Goal: Information Seeking & Learning: Understand process/instructions

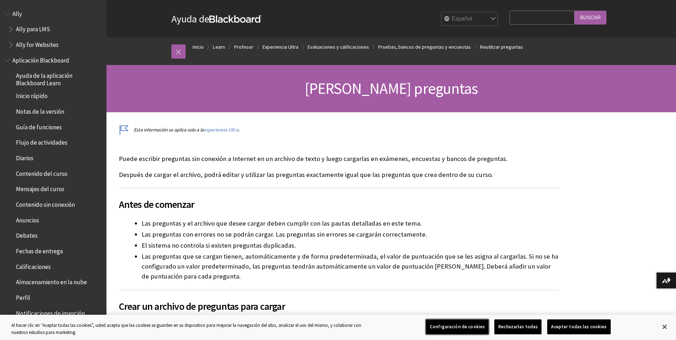
scroll to position [1039, 0]
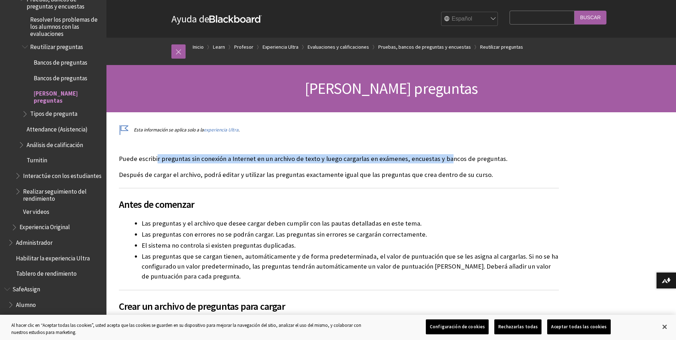
drag, startPoint x: 157, startPoint y: 157, endPoint x: 442, endPoint y: 154, distance: 284.8
click at [442, 154] on p "Puede escribir preguntas sin conexión a Internet en un archivo de texto y luego…" at bounding box center [339, 158] width 440 height 9
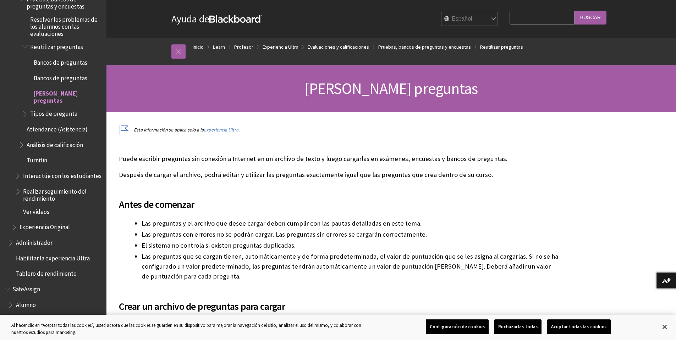
click at [459, 160] on p "Puede escribir preguntas sin conexión a Internet en un archivo de texto y luego…" at bounding box center [339, 158] width 440 height 9
drag, startPoint x: 153, startPoint y: 175, endPoint x: 236, endPoint y: 173, distance: 82.4
click at [236, 173] on p "Después de cargar el archivo, podrá editar y utilizar las preguntas exactamente…" at bounding box center [339, 174] width 440 height 9
click at [263, 173] on p "Después de cargar el archivo, podrá editar y utilizar las preguntas exactamente…" at bounding box center [339, 174] width 440 height 9
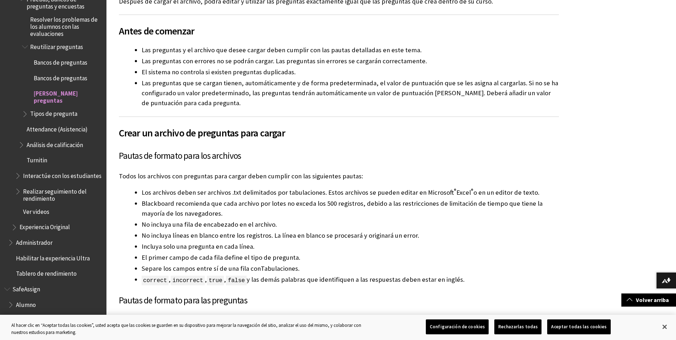
scroll to position [178, 0]
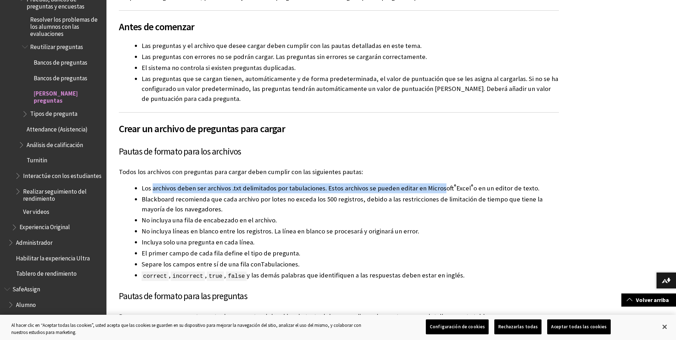
drag, startPoint x: 152, startPoint y: 189, endPoint x: 440, endPoint y: 189, distance: 288.3
click at [440, 189] on li "Los archivos deben ser archivos .txt delimitados por tabulaciones. Estos archiv…" at bounding box center [351, 188] width 418 height 10
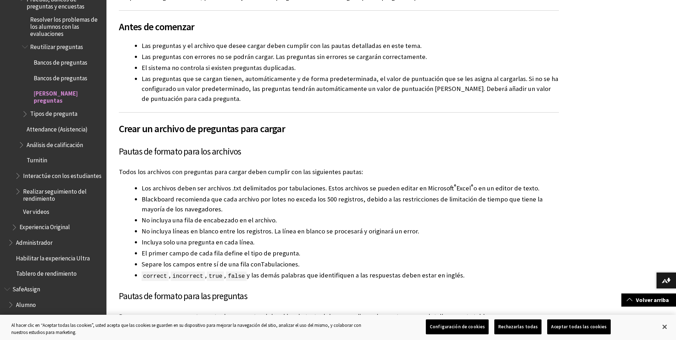
click at [202, 198] on li "Blackboard recomienda que cada archivo por lotes no exceda los 500 registros, d…" at bounding box center [351, 204] width 418 height 20
drag, startPoint x: 193, startPoint y: 198, endPoint x: 284, endPoint y: 200, distance: 90.9
click at [284, 200] on li "Blackboard recomienda que cada archivo por lotes no exceda los 500 registros, d…" at bounding box center [351, 204] width 418 height 20
click at [223, 214] on li "Blackboard recomienda que cada archivo por lotes no exceda los 500 registros, d…" at bounding box center [351, 204] width 418 height 20
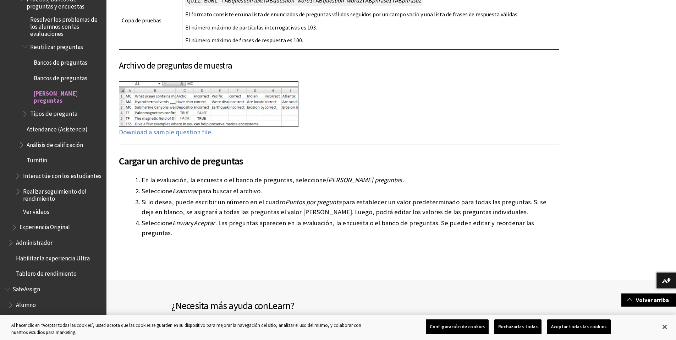
scroll to position [1030, 0]
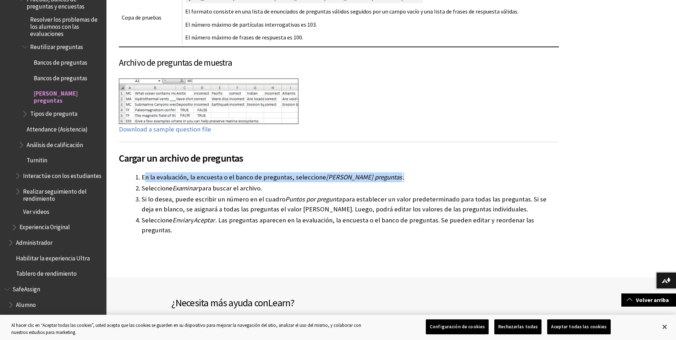
drag, startPoint x: 144, startPoint y: 172, endPoint x: 373, endPoint y: 169, distance: 229.0
click at [373, 172] on li "En la evaluación, la encuesta o el banco de preguntas, seleccione [PERSON_NAME]…" at bounding box center [351, 177] width 418 height 10
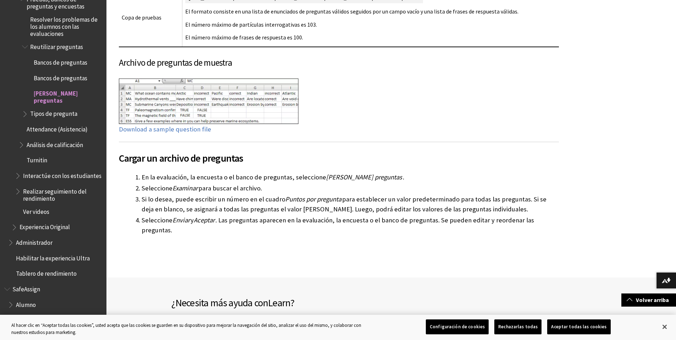
click at [213, 184] on li "Seleccione Examinar para buscar el archivo." at bounding box center [351, 188] width 418 height 10
drag, startPoint x: 191, startPoint y: 193, endPoint x: 256, endPoint y: 192, distance: 64.6
click at [256, 194] on li "Si lo desea, puede escribir un número en el cuadro Puntos por pregunta para est…" at bounding box center [351, 204] width 418 height 20
click at [316, 195] on span "Puntos por pregunta" at bounding box center [313, 199] width 56 height 8
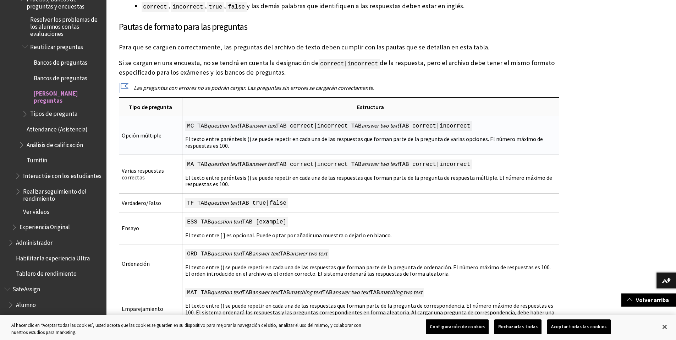
scroll to position [391, 0]
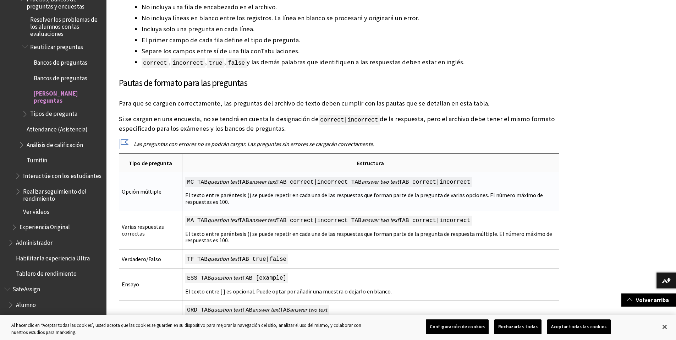
drag, startPoint x: 124, startPoint y: 189, endPoint x: 239, endPoint y: 204, distance: 116.7
click at [239, 204] on tr "Opción múltiple MC TAB question text TAB answer text TAB correct|incorrect TAB …" at bounding box center [339, 191] width 440 height 39
click at [164, 195] on td "Opción múltiple" at bounding box center [151, 191] width 64 height 39
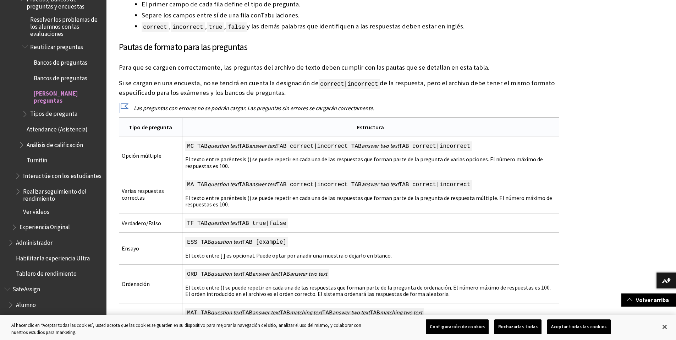
scroll to position [426, 0]
drag, startPoint x: 124, startPoint y: 153, endPoint x: 241, endPoint y: 168, distance: 118.5
click at [241, 168] on tr "Opción múltiple MC TAB question text TAB answer text TAB correct|incorrect TAB …" at bounding box center [339, 156] width 440 height 39
click at [224, 157] on td "MC TAB question text TAB answer text TAB correct|incorrect TAB answer two text …" at bounding box center [370, 156] width 377 height 39
drag, startPoint x: 194, startPoint y: 143, endPoint x: 215, endPoint y: 145, distance: 21.0
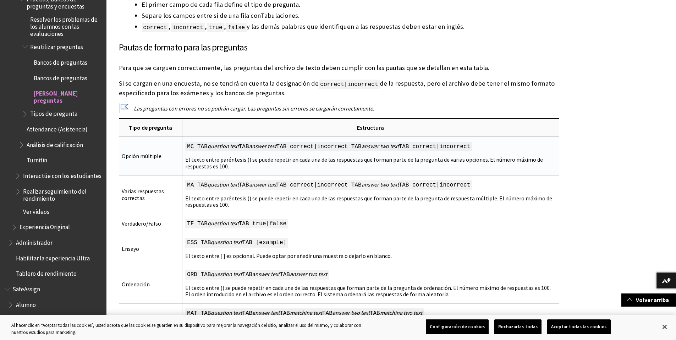
click at [215, 145] on span "MC TAB question text TAB answer text TAB correct|incorrect TAB answer two text …" at bounding box center [328, 147] width 287 height 10
drag, startPoint x: 218, startPoint y: 147, endPoint x: 486, endPoint y: 143, distance: 268.4
click at [472, 142] on span "MC TAB question text TAB answer text TAB correct|incorrect TAB answer two text …" at bounding box center [328, 147] width 287 height 10
click at [472, 145] on span "MC TAB question text TAB answer text TAB correct|incorrect TAB answer two text …" at bounding box center [328, 147] width 287 height 10
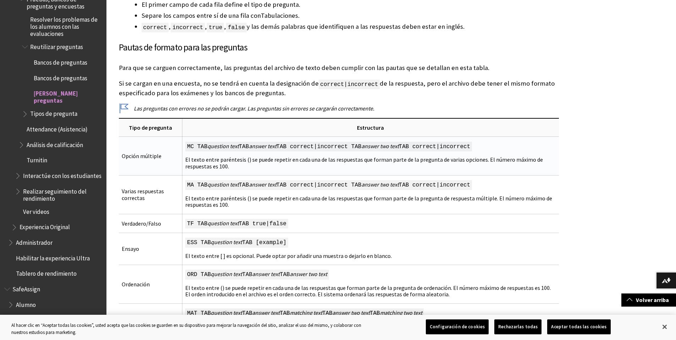
click at [224, 147] on span "question text" at bounding box center [223, 145] width 31 height 7
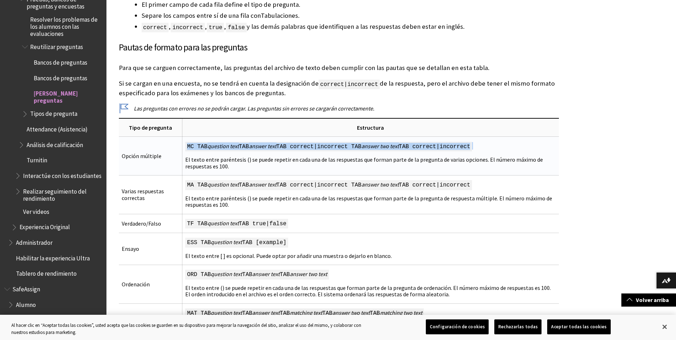
click at [224, 147] on span "question text" at bounding box center [223, 145] width 31 height 7
click at [197, 147] on span "MC TAB question text TAB answer text TAB correct|incorrect TAB answer two text …" at bounding box center [328, 147] width 287 height 10
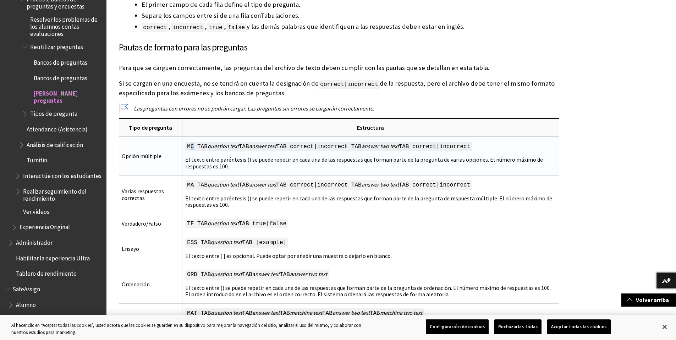
drag, startPoint x: 200, startPoint y: 145, endPoint x: 196, endPoint y: 146, distance: 4.0
click at [196, 146] on span "MC TAB question text TAB answer text TAB correct|incorrect TAB answer two text …" at bounding box center [328, 147] width 287 height 10
click at [198, 146] on span "MC TAB question text TAB answer text TAB correct|incorrect TAB answer two text …" at bounding box center [328, 147] width 287 height 10
drag, startPoint x: 121, startPoint y: 153, endPoint x: 168, endPoint y: 154, distance: 46.2
click at [168, 154] on td "Opción múltiple" at bounding box center [151, 156] width 64 height 39
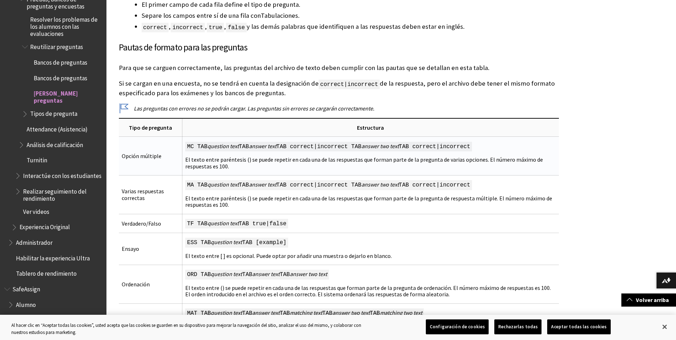
click at [195, 145] on span "MC TAB question text TAB answer text TAB correct|incorrect TAB answer two text …" at bounding box center [328, 147] width 287 height 10
click at [142, 156] on td "Opción múltiple" at bounding box center [151, 156] width 64 height 39
drag, startPoint x: 192, startPoint y: 146, endPoint x: 240, endPoint y: 167, distance: 52.6
click at [240, 167] on td "MC TAB question text TAB answer text TAB correct|incorrect TAB answer two text …" at bounding box center [370, 156] width 377 height 39
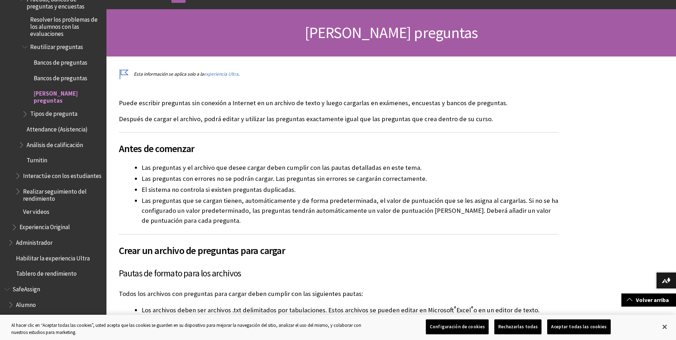
scroll to position [0, 0]
